Goal: Information Seeking & Learning: Check status

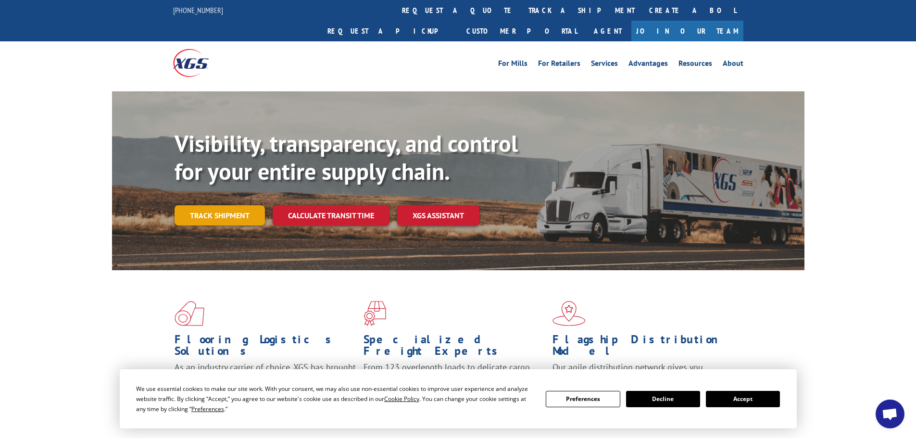
click at [196, 205] on link "Track shipment" at bounding box center [220, 215] width 90 height 20
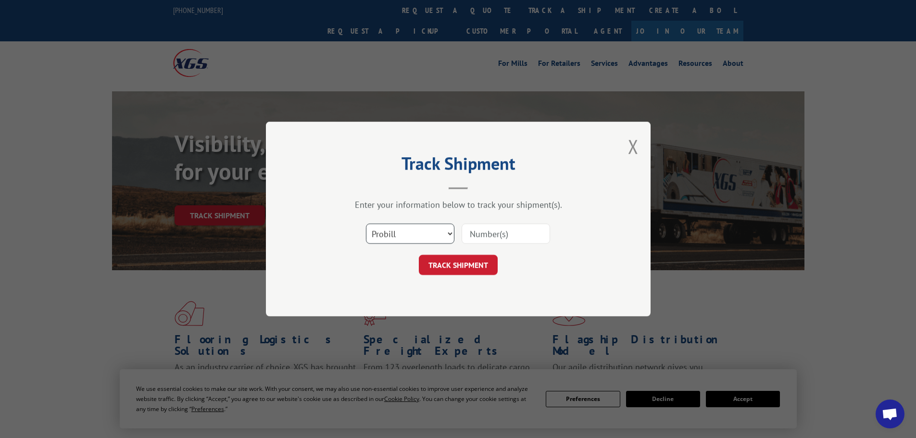
drag, startPoint x: 411, startPoint y: 229, endPoint x: 408, endPoint y: 236, distance: 7.8
click at [409, 231] on select "Select category... Probill BOL PO" at bounding box center [410, 234] width 89 height 20
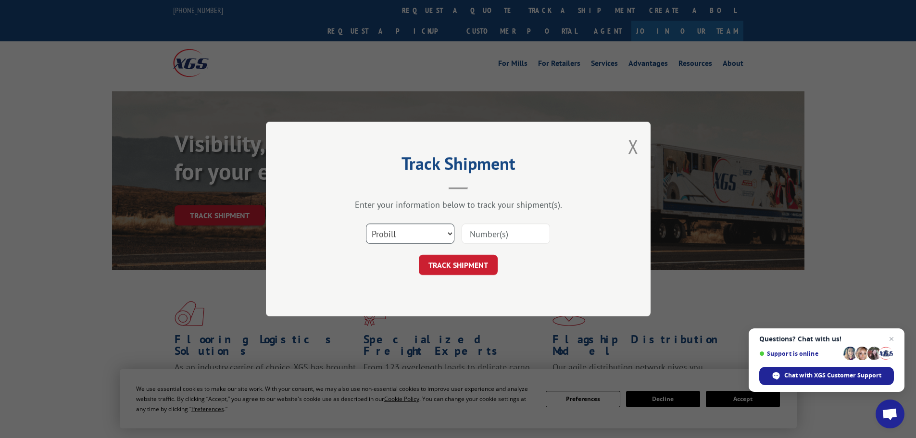
select select "bol"
click at [366, 224] on select "Select category... Probill BOL PO" at bounding box center [410, 234] width 89 height 20
click at [521, 237] on input at bounding box center [506, 234] width 89 height 20
paste input "6019002"
type input "6019002"
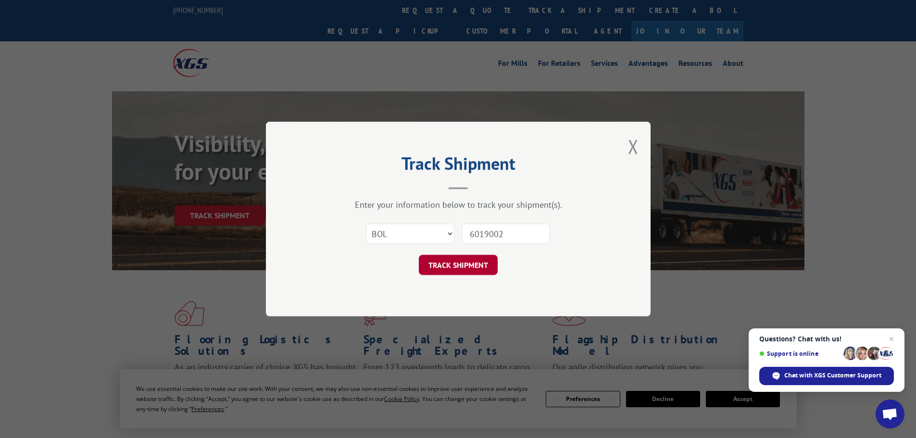
click at [460, 267] on button "TRACK SHIPMENT" at bounding box center [458, 265] width 79 height 20
